Goal: Task Accomplishment & Management: Manage account settings

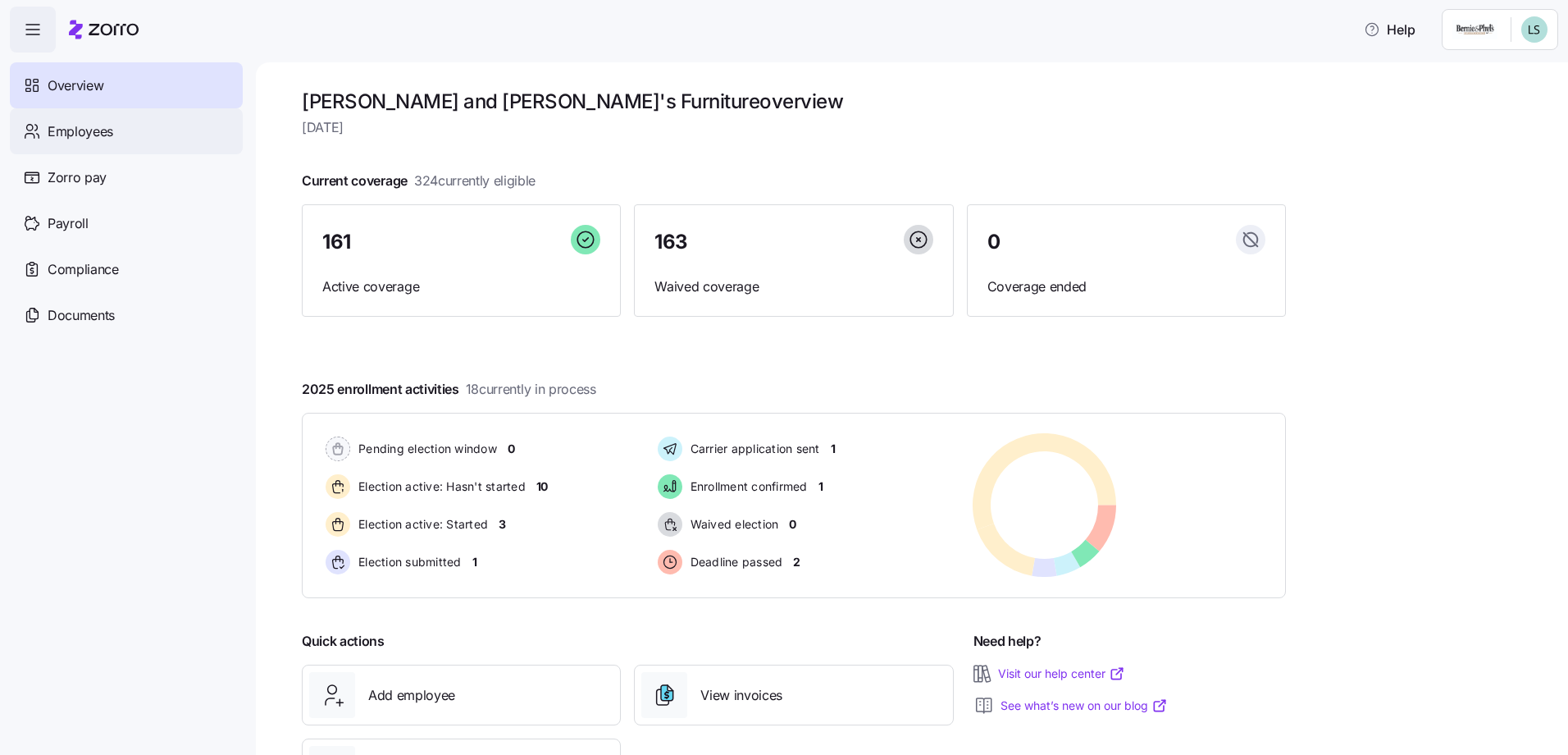
click at [111, 132] on span "Employees" at bounding box center [81, 131] width 66 height 20
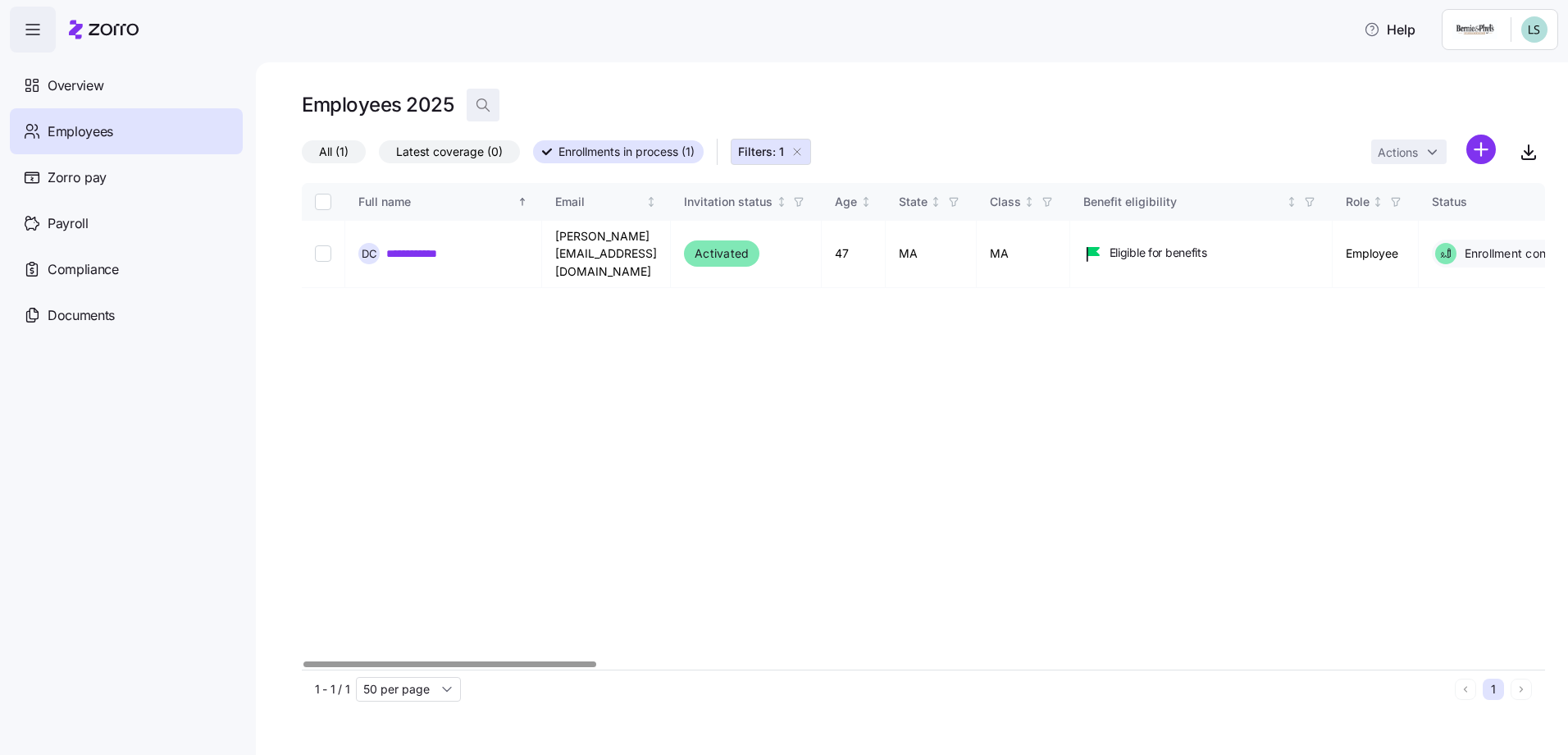
click at [482, 106] on icon "button" at bounding box center [483, 105] width 16 height 16
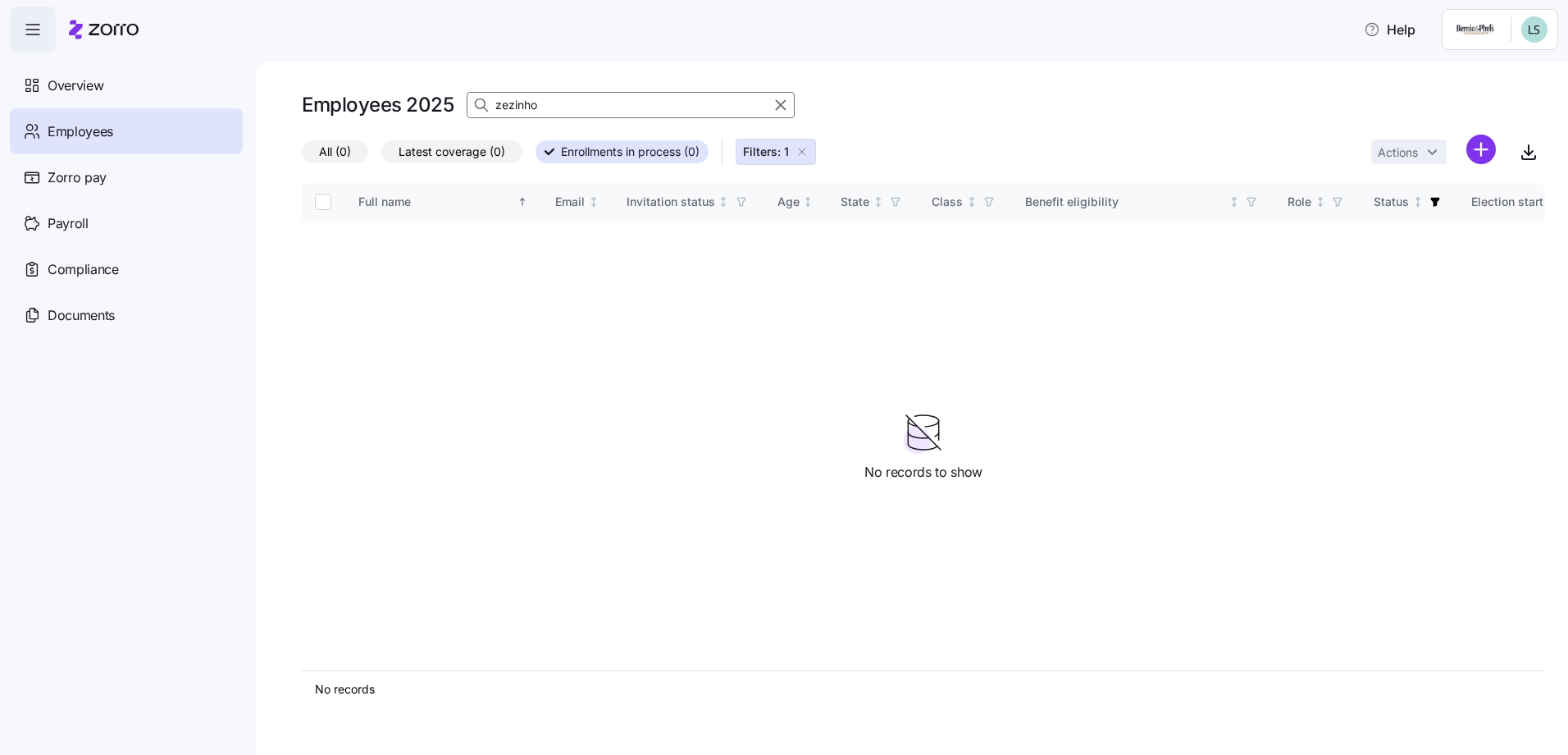
type input "zezinho"
drag, startPoint x: 816, startPoint y: 162, endPoint x: 811, endPoint y: 156, distance: 7.8
click at [814, 161] on button "Filters: 1" at bounding box center [776, 152] width 81 height 27
click at [344, 157] on span "All (1)" at bounding box center [333, 152] width 29 height 21
click at [302, 156] on input "All (1)" at bounding box center [302, 156] width 0 height 0
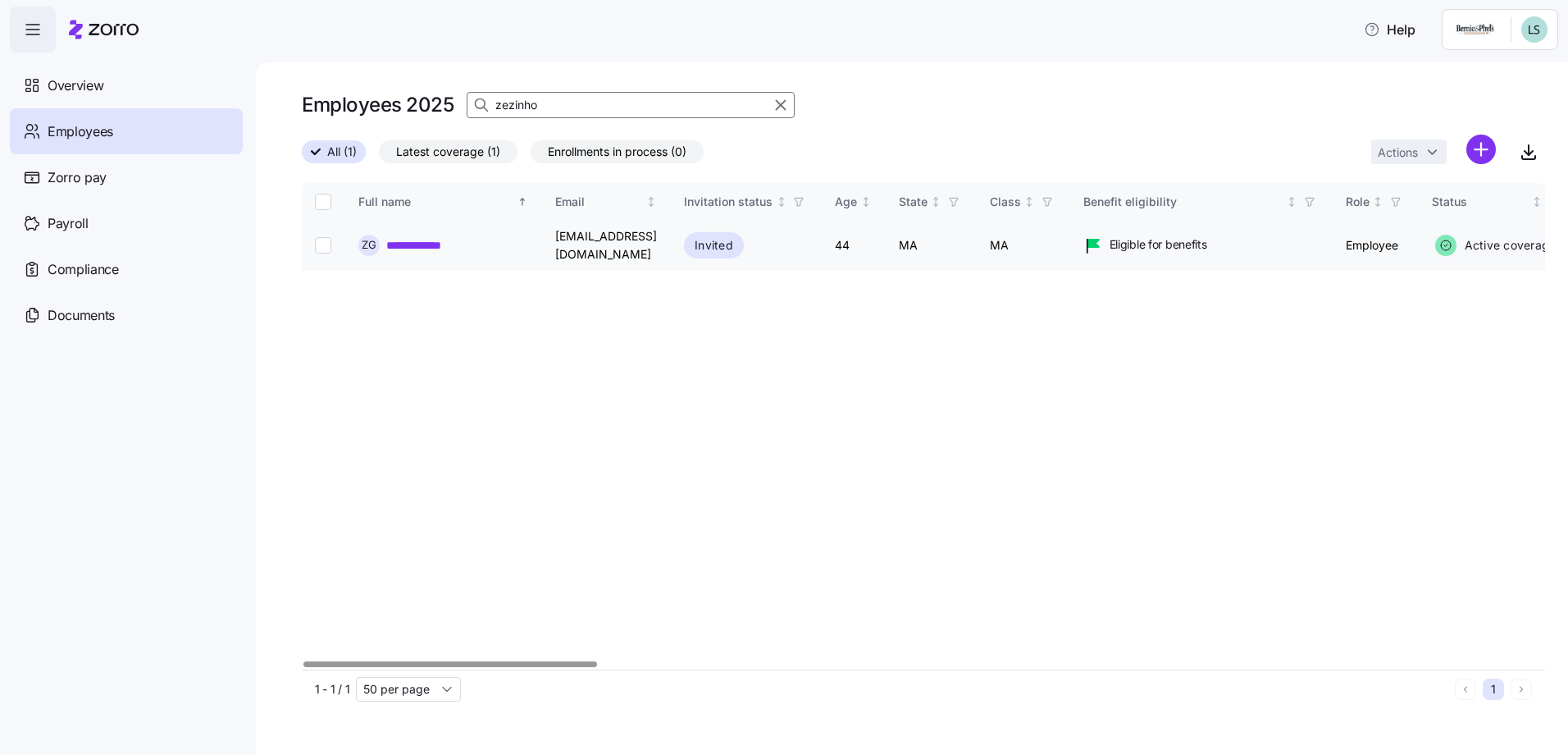
drag, startPoint x: 401, startPoint y: 248, endPoint x: 410, endPoint y: 251, distance: 9.5
click at [401, 248] on link "**********" at bounding box center [435, 245] width 96 height 16
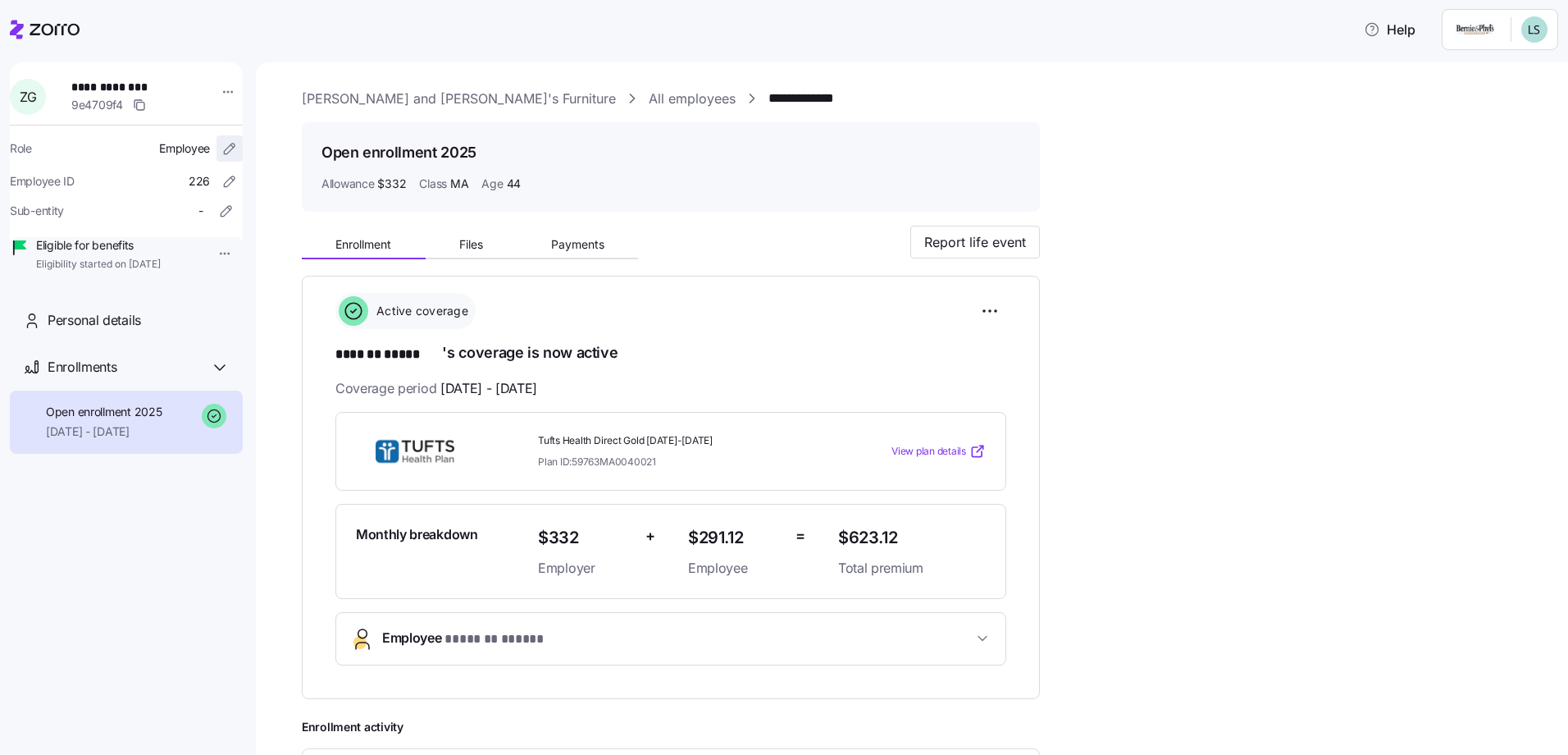
click at [222, 152] on icon "button" at bounding box center [230, 148] width 16 height 16
click at [218, 95] on html "**********" at bounding box center [784, 373] width 1568 height 745
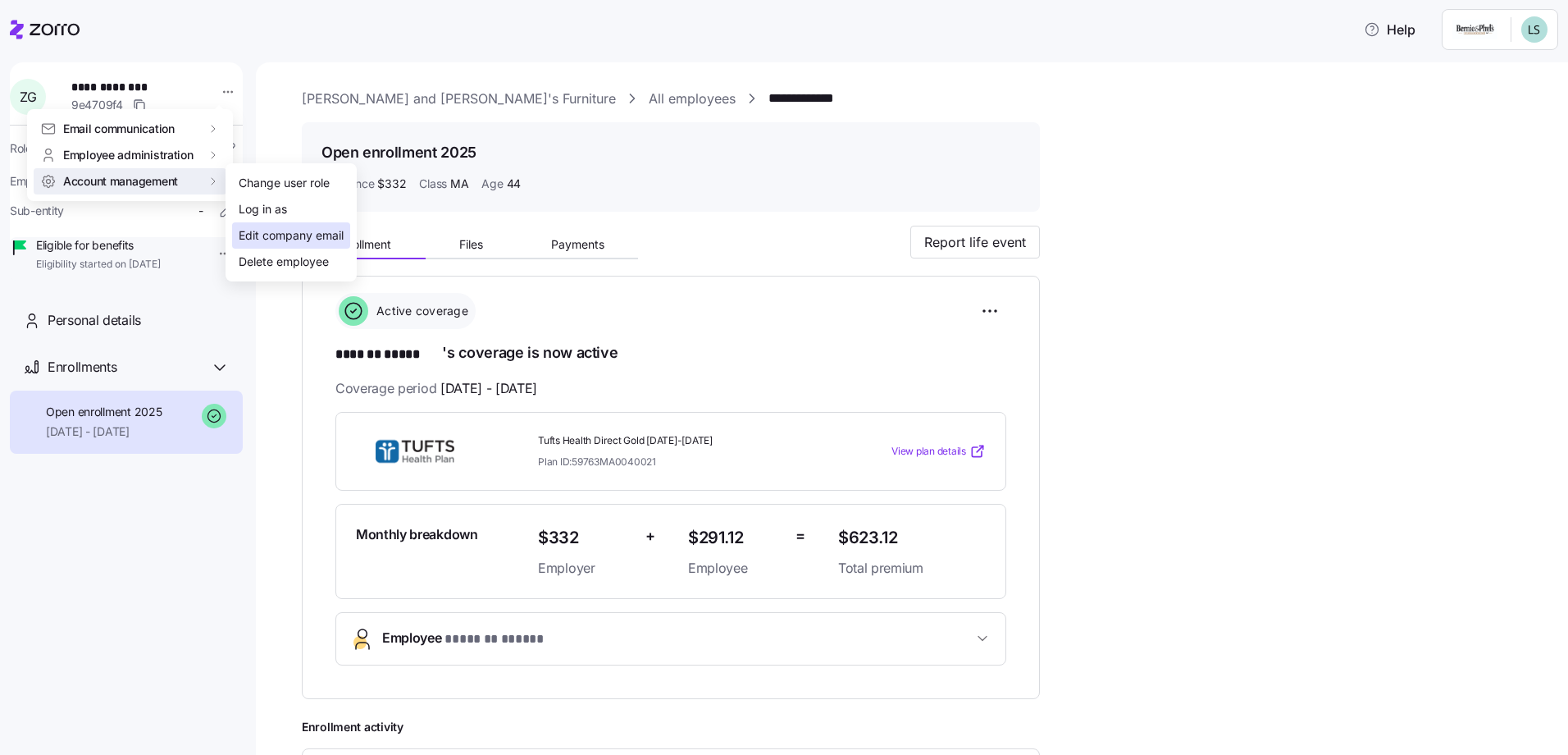
click at [270, 233] on div "Edit company email" at bounding box center [291, 235] width 105 height 18
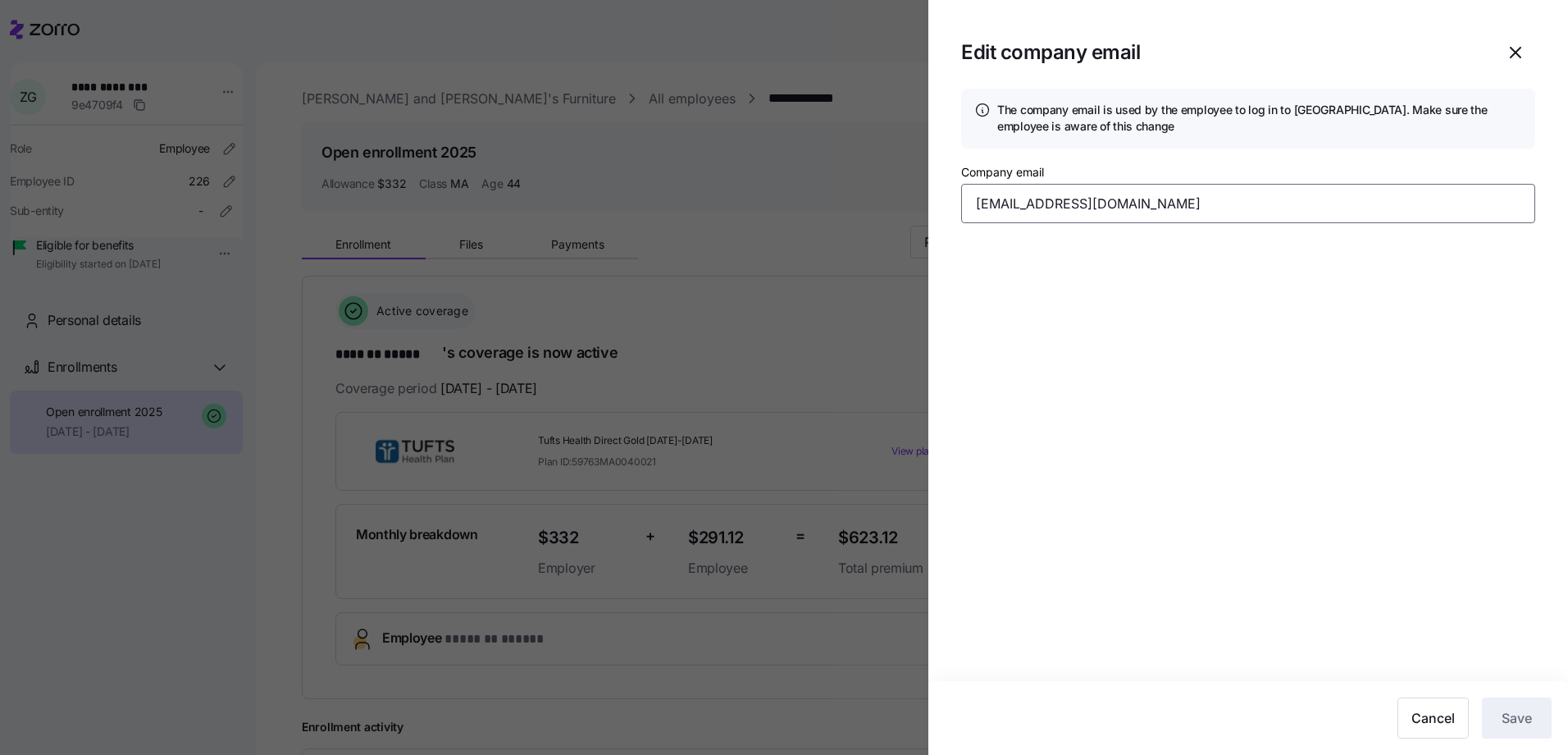
drag, startPoint x: 1013, startPoint y: 209, endPoint x: 945, endPoint y: 213, distance: 68.1
click at [949, 216] on section "Edit company email The company email is used by the employee to log in to Zorro…" at bounding box center [1248, 377] width 639 height 755
click at [1513, 728] on button "Save" at bounding box center [1517, 718] width 70 height 41
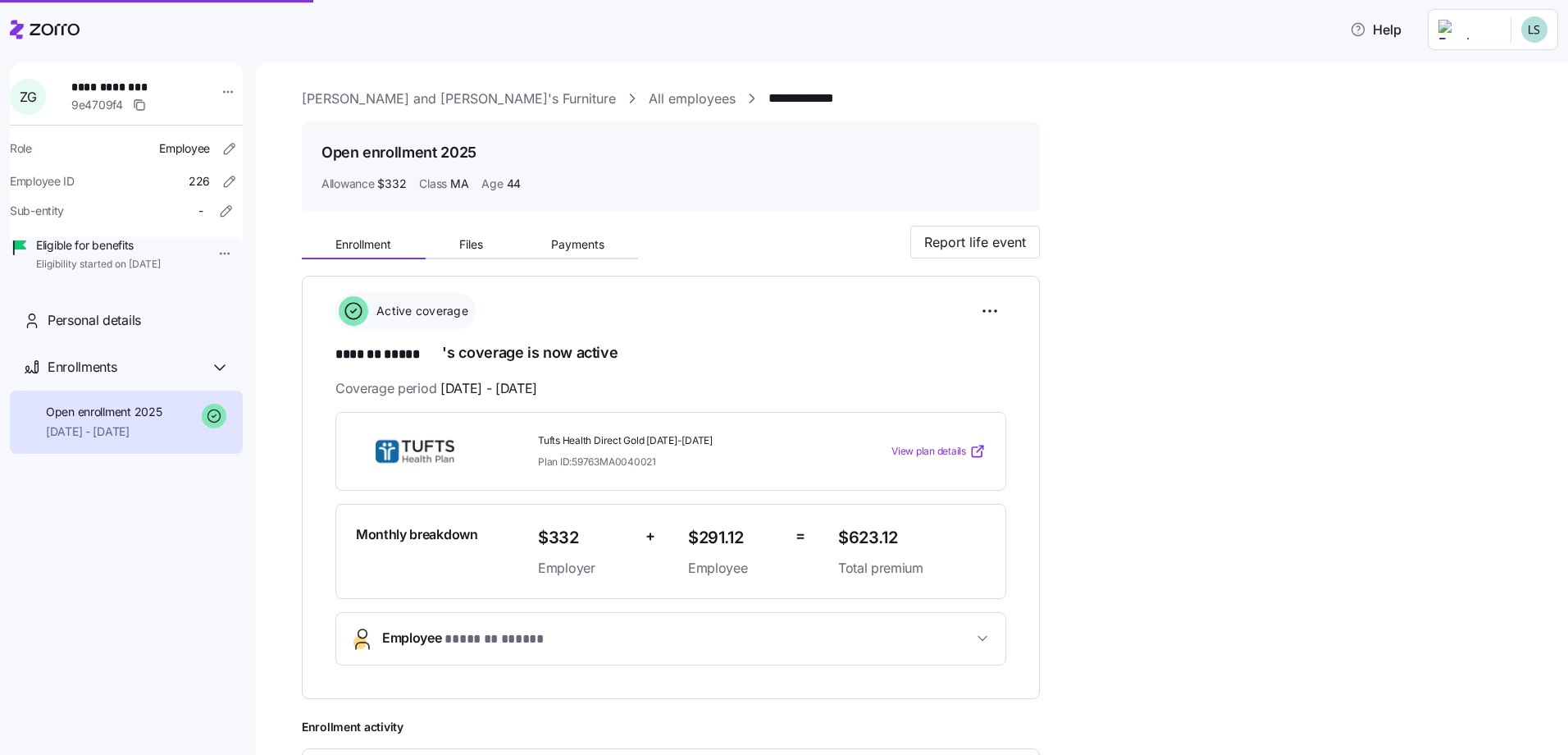
type input "cocu81@hotmail.com"
click at [649, 96] on link "All employees" at bounding box center [693, 98] width 87 height 20
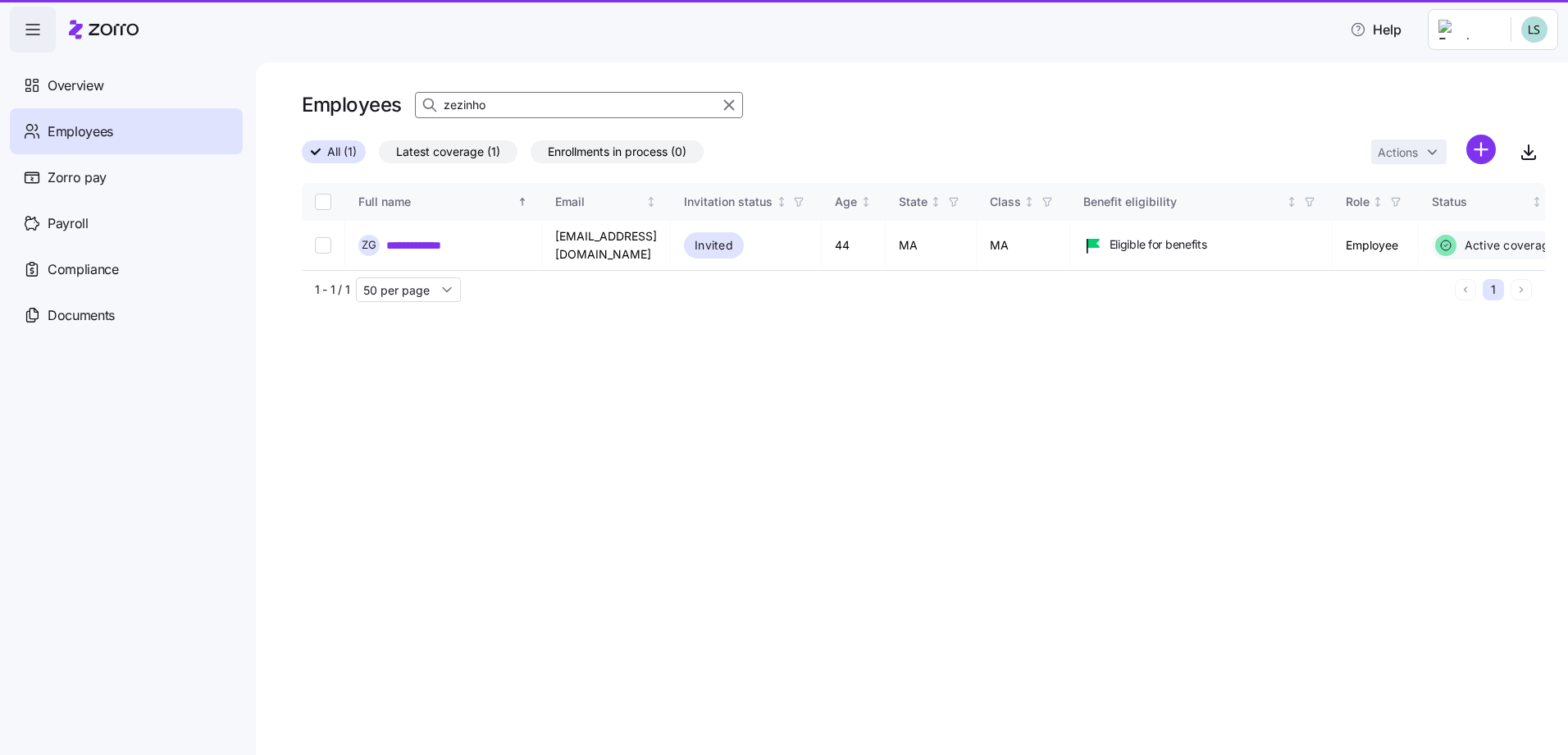
click at [536, 98] on input "zezinho" at bounding box center [579, 106] width 328 height 27
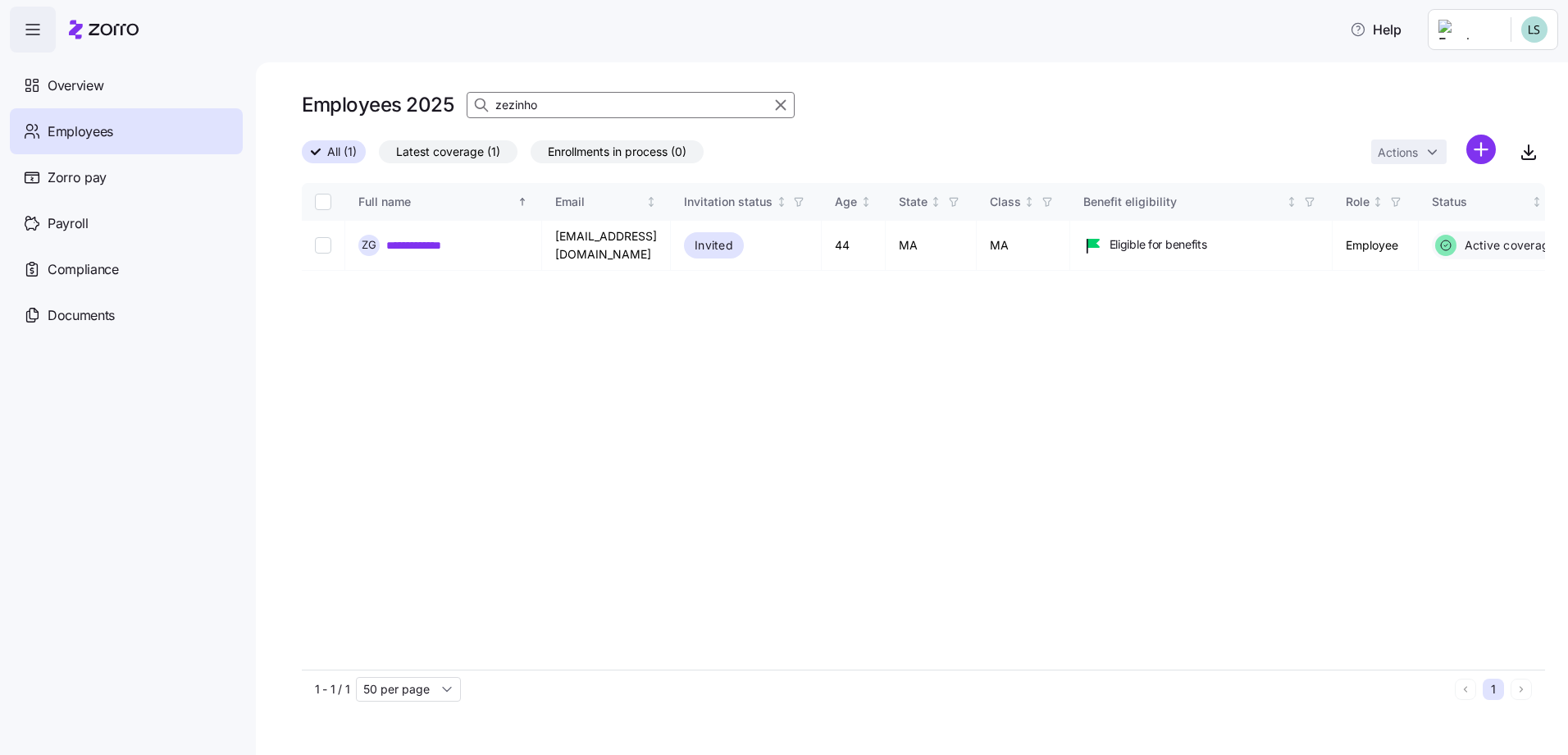
click at [553, 103] on input "zezinho" at bounding box center [631, 106] width 328 height 27
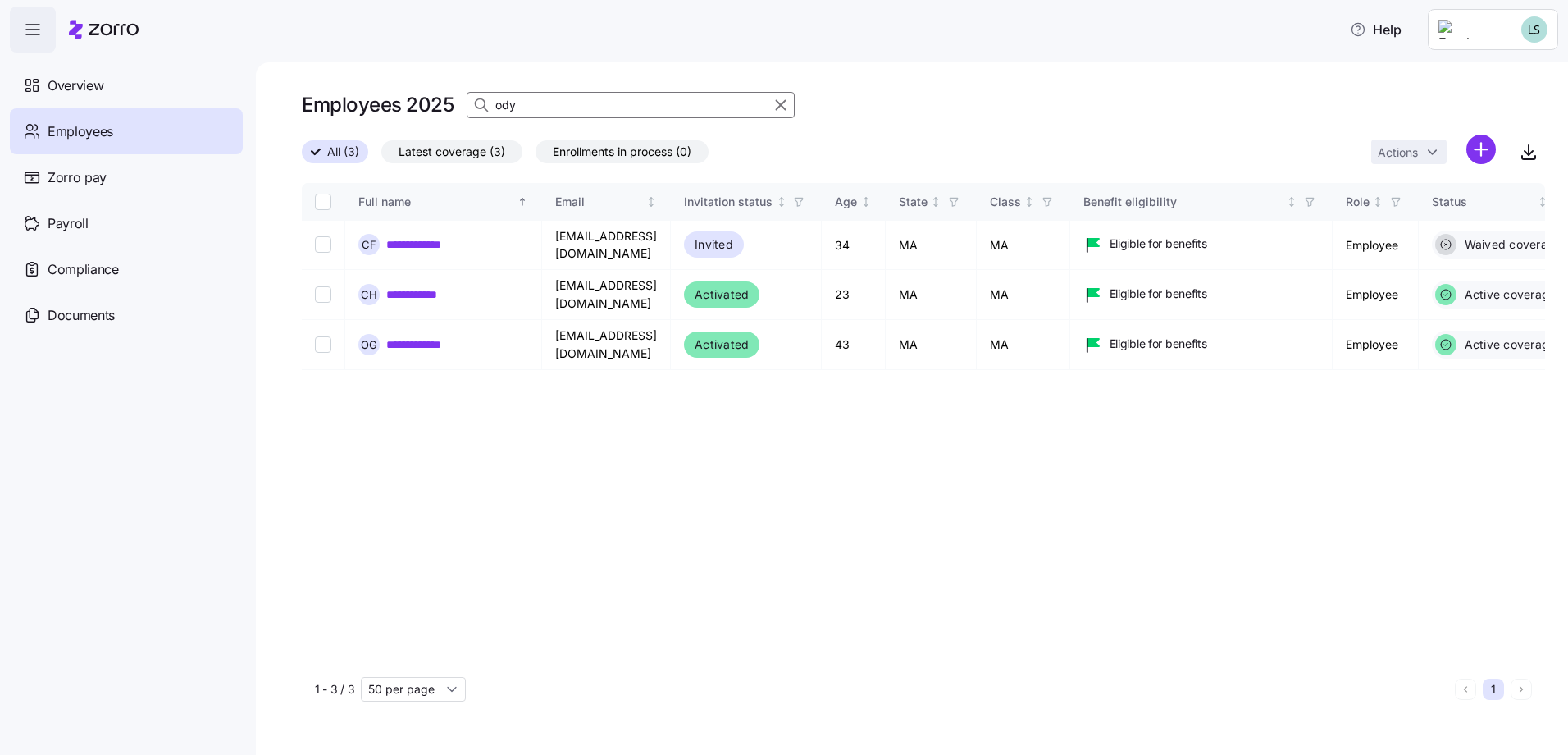
click at [542, 104] on input "ody" at bounding box center [631, 106] width 328 height 27
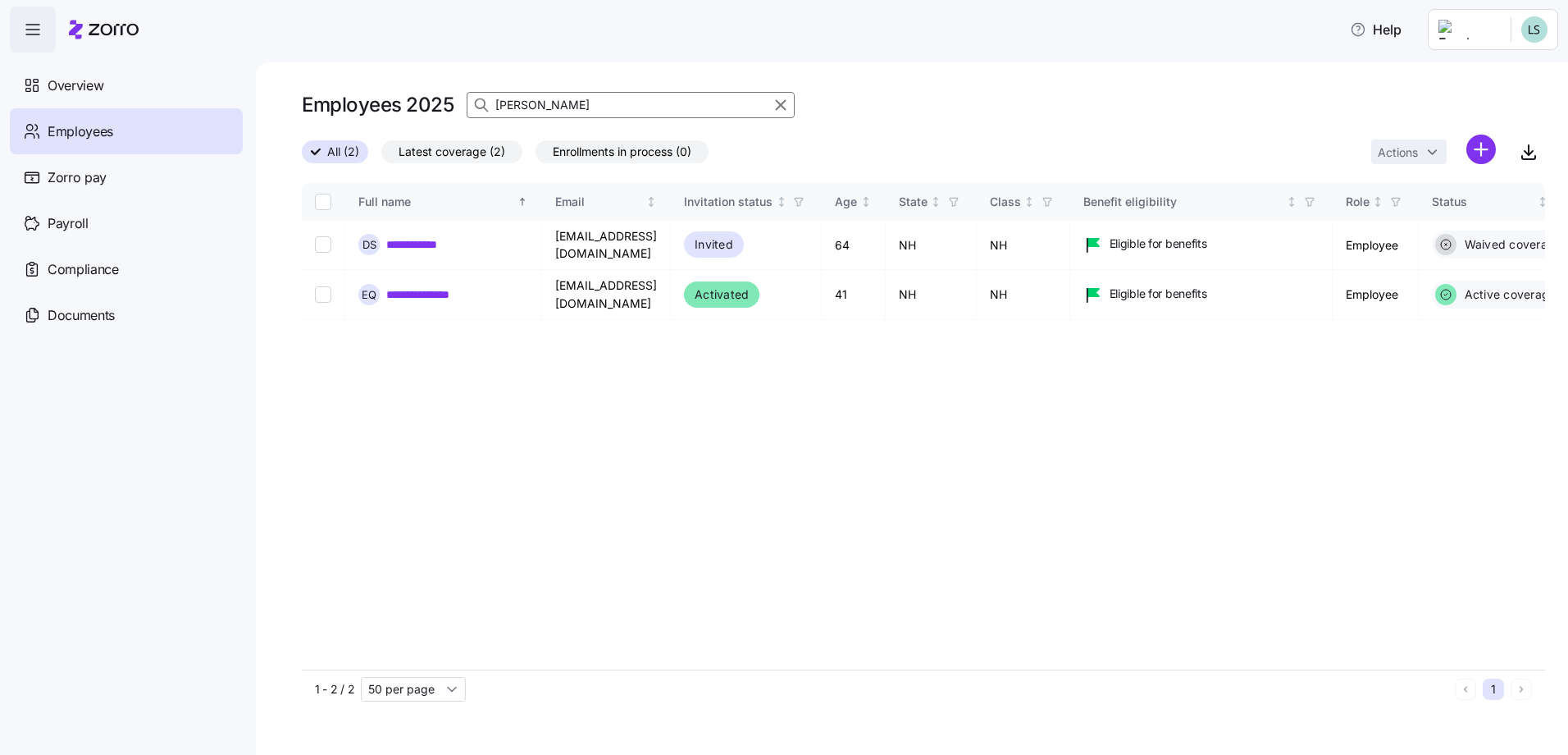
click at [552, 106] on input "quinn" at bounding box center [631, 106] width 328 height 27
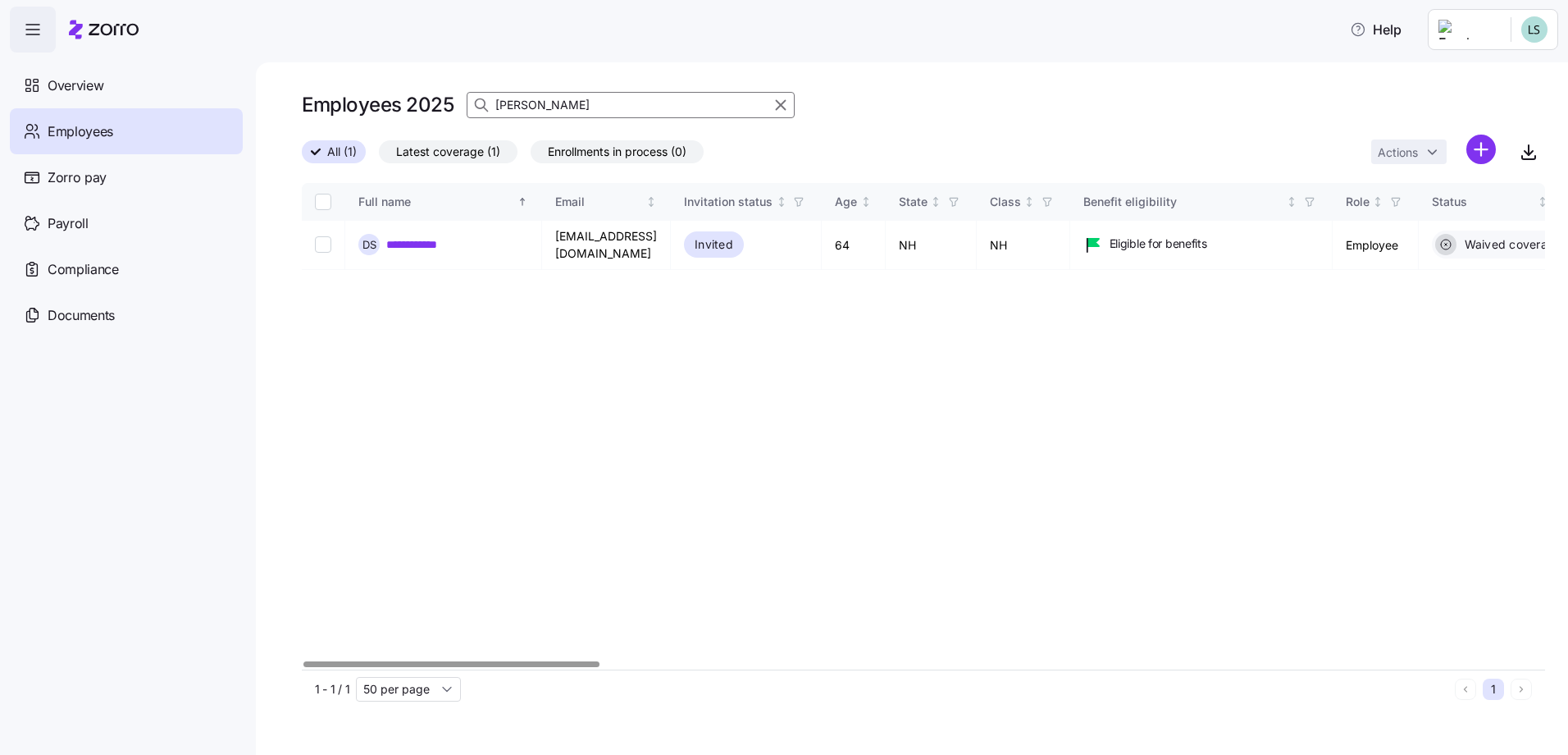
click at [552, 103] on input "sosa" at bounding box center [631, 106] width 328 height 27
click at [545, 105] on input "cassid" at bounding box center [631, 106] width 328 height 27
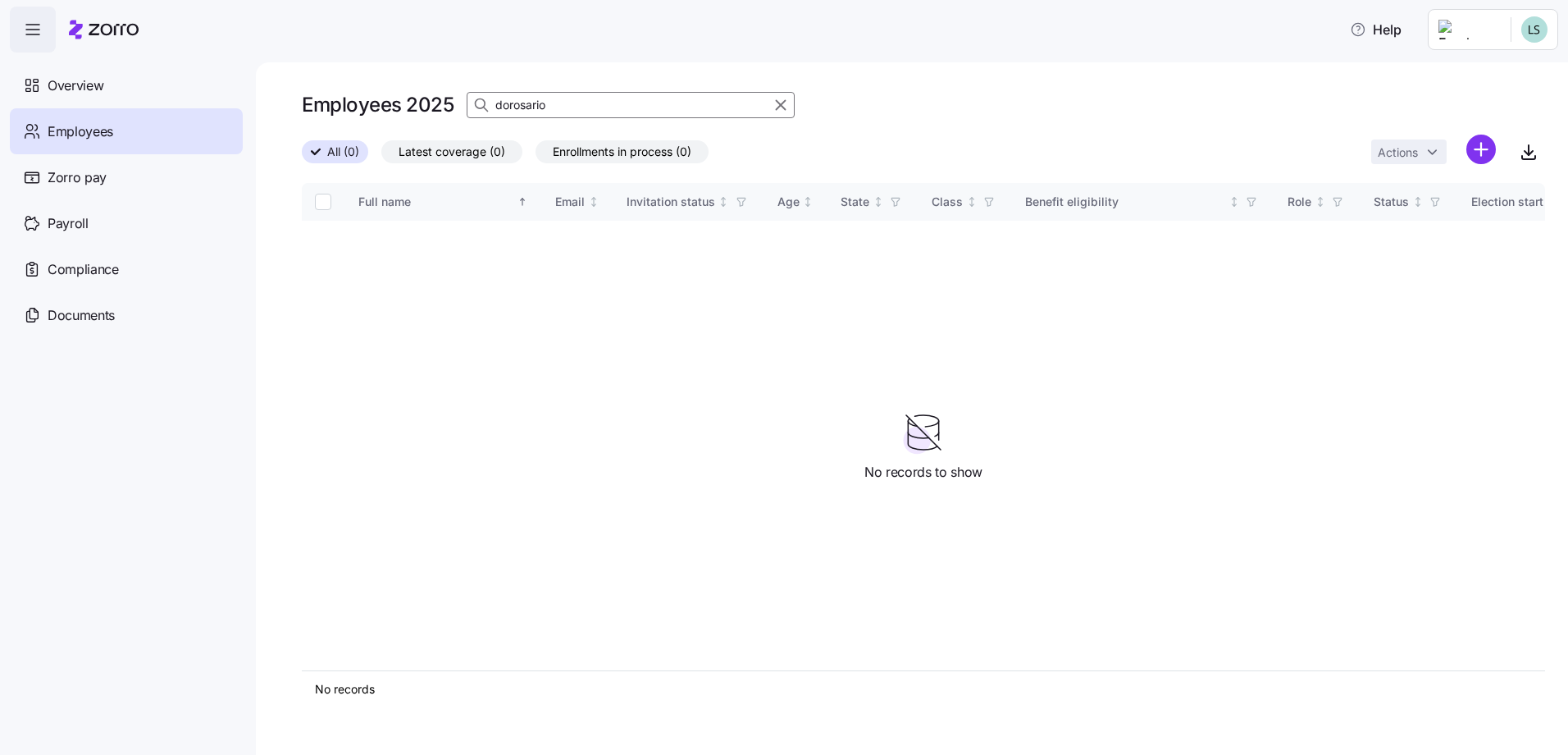
click at [600, 98] on input "dorosario" at bounding box center [631, 106] width 328 height 27
type input "a"
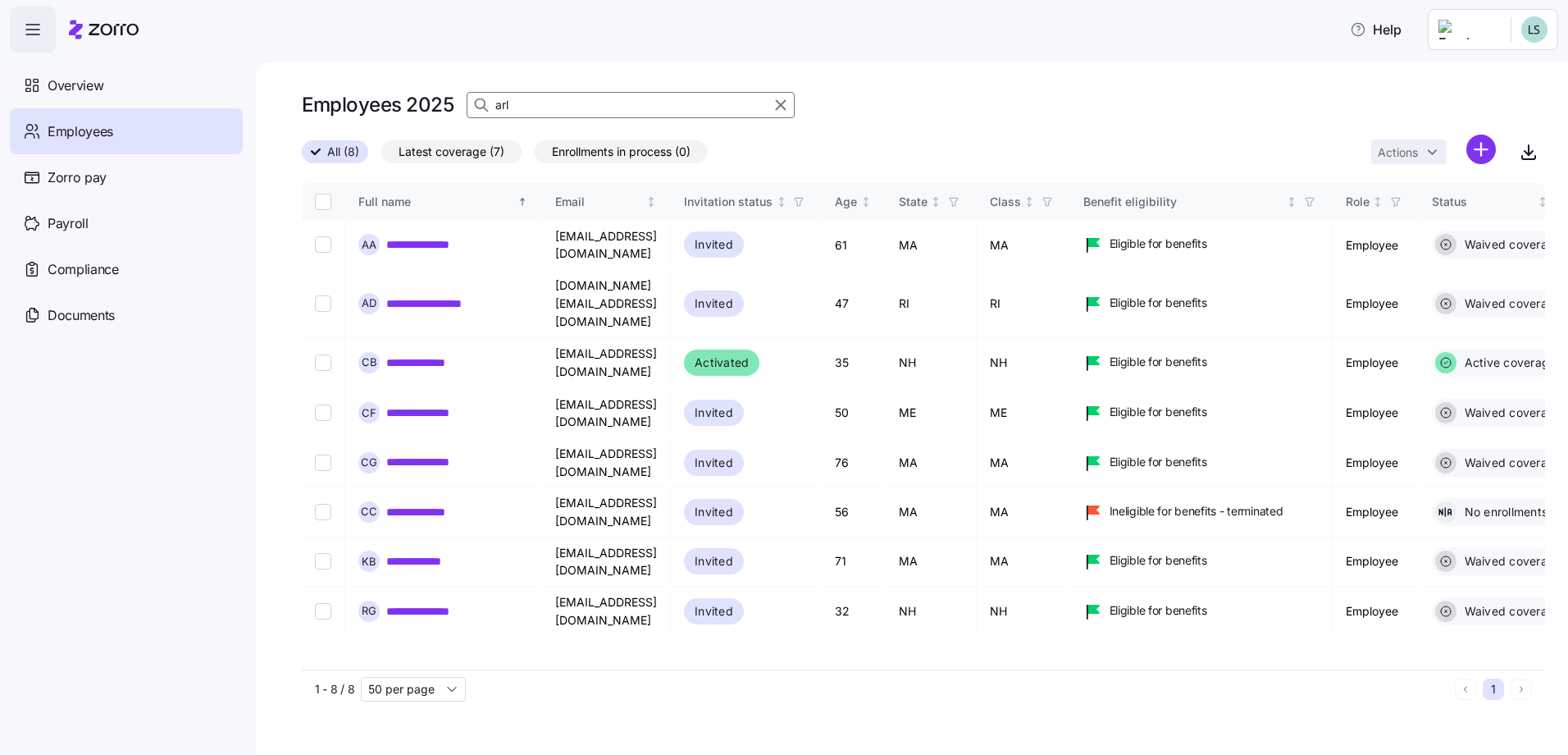
click at [579, 107] on input "arl" at bounding box center [631, 106] width 328 height 27
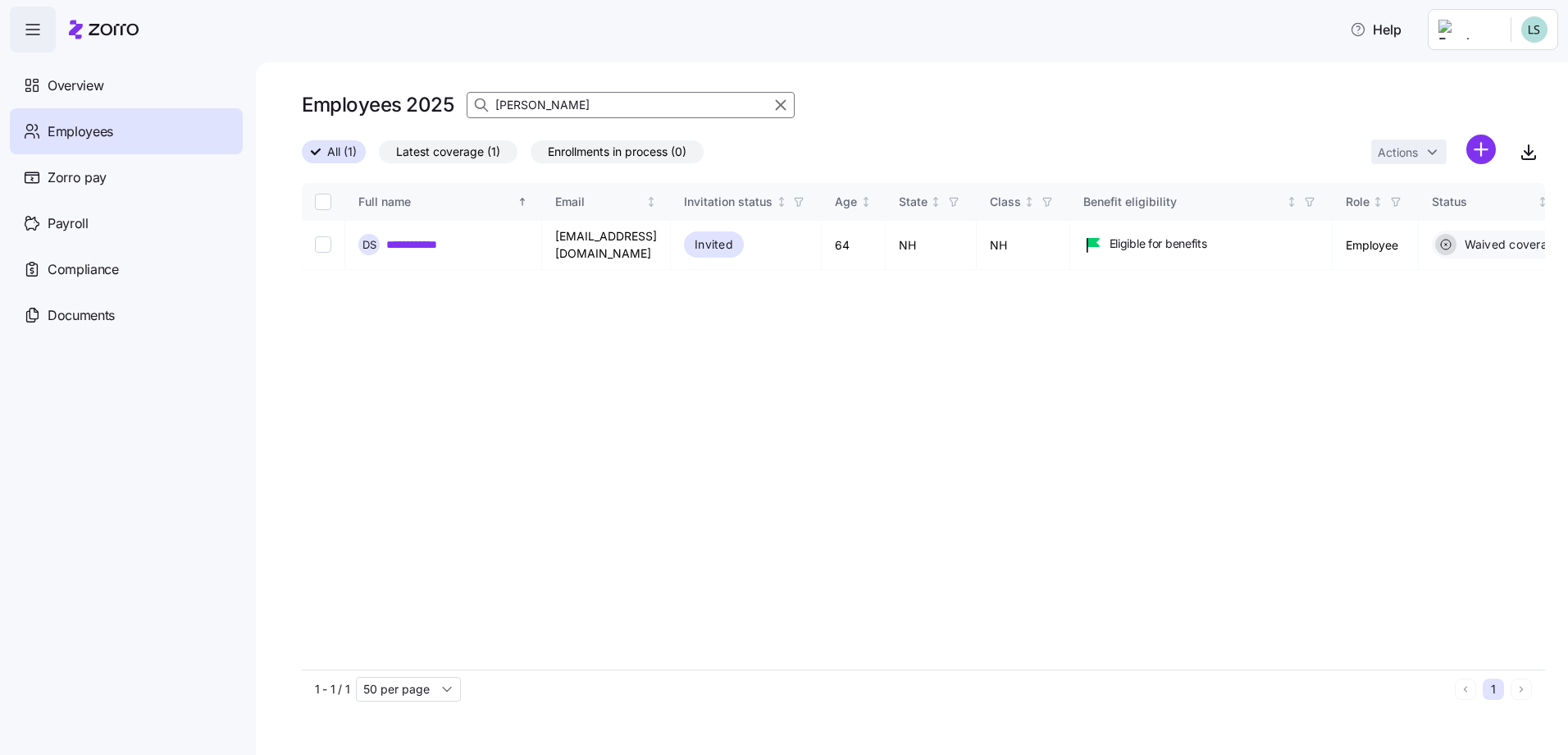
click at [547, 106] on input "sosa" at bounding box center [631, 106] width 328 height 27
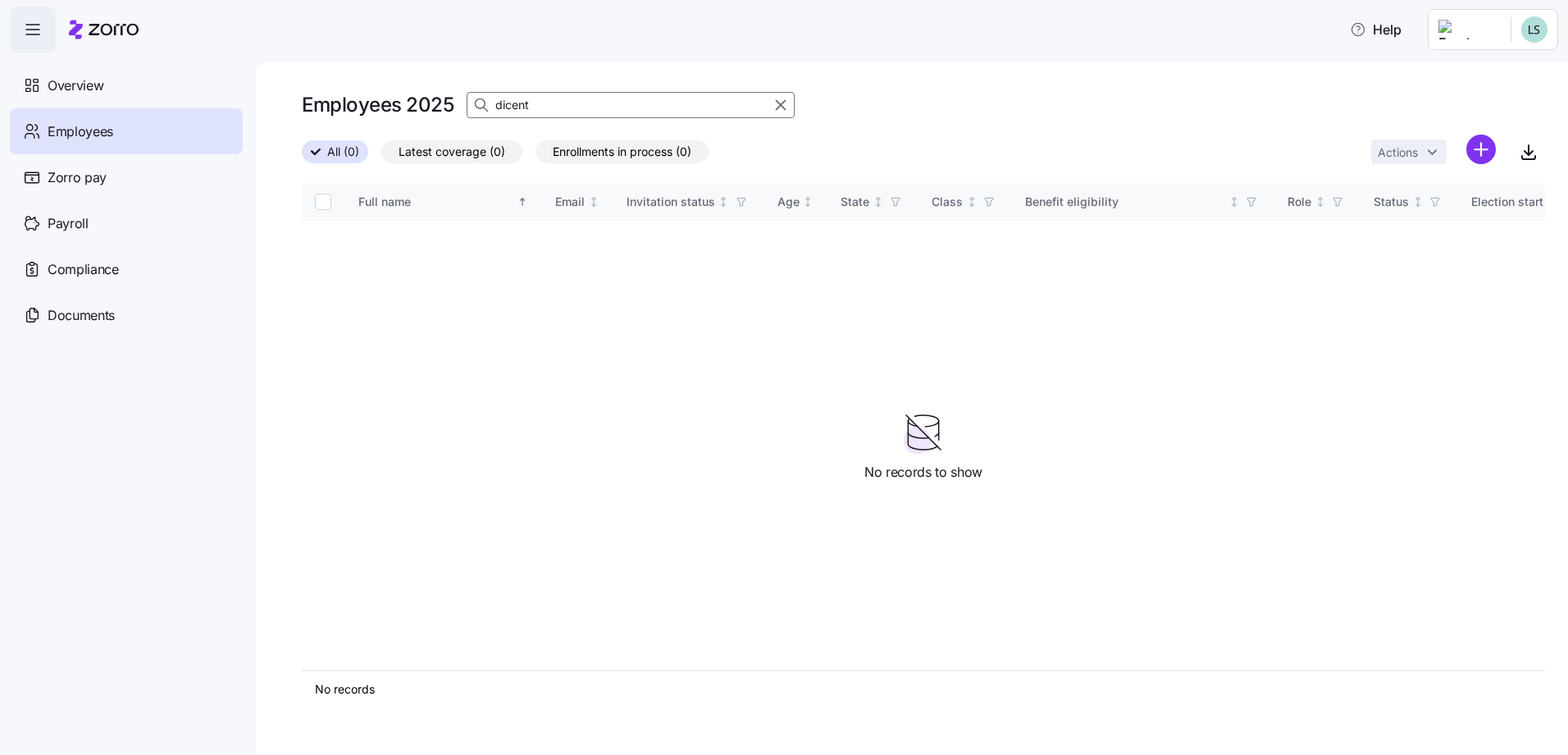
type input "dicent"
click at [1482, 28] on html "Help Overview Employees Zorro pay Payroll Compliance Documents Employees 2025 d…" at bounding box center [784, 373] width 1568 height 745
drag, startPoint x: 1486, startPoint y: 171, endPoint x: 1039, endPoint y: 98, distance: 452.9
click at [1486, 170] on div "Log out" at bounding box center [1469, 167] width 64 height 18
